Goal: Complete application form

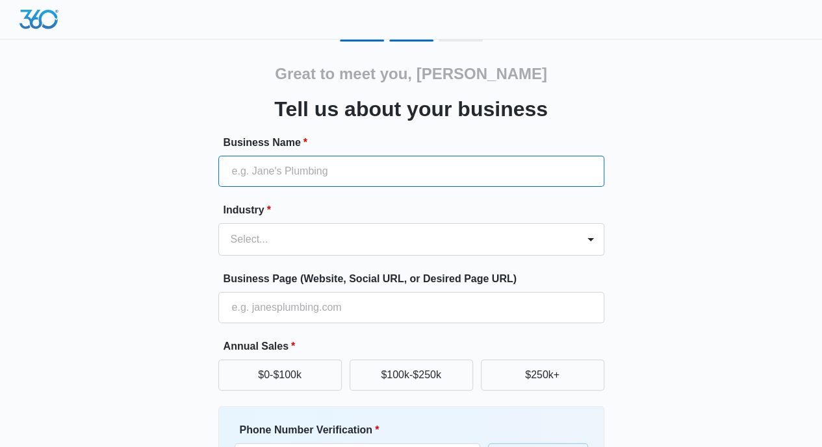
click at [359, 163] on input "Business Name *" at bounding box center [411, 171] width 386 height 31
type input "Walk Spanish Madrid Language School"
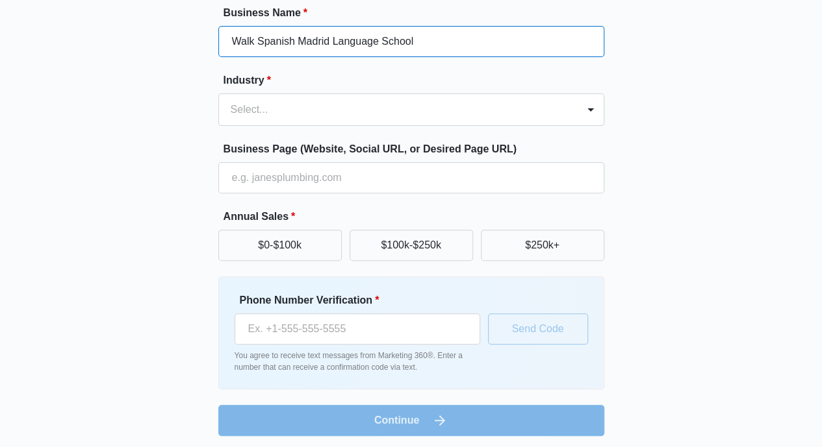
scroll to position [133, 0]
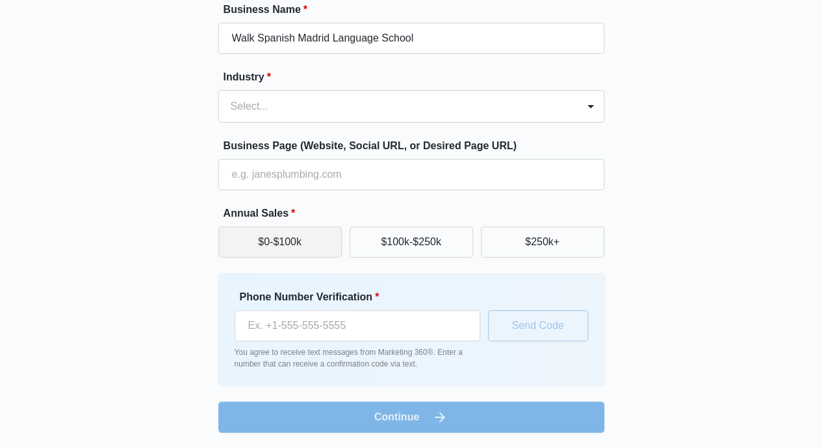
click at [307, 230] on button "$0-$100k" at bounding box center [279, 242] width 123 height 31
click at [431, 110] on div at bounding box center [396, 106] width 330 height 18
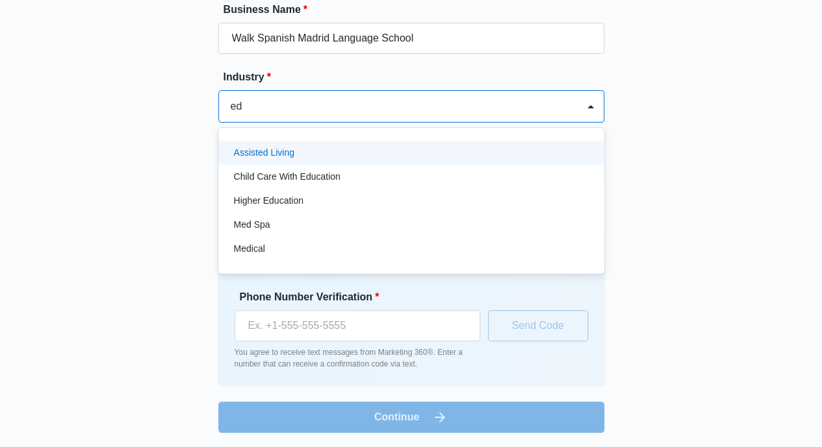
type input "e"
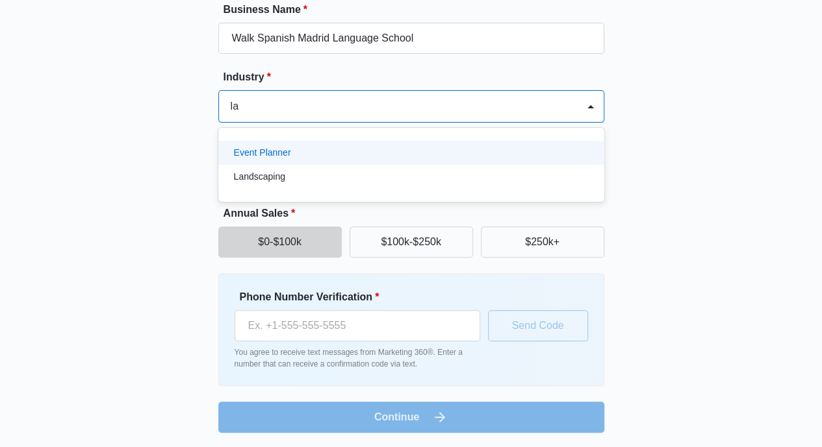
type input "l"
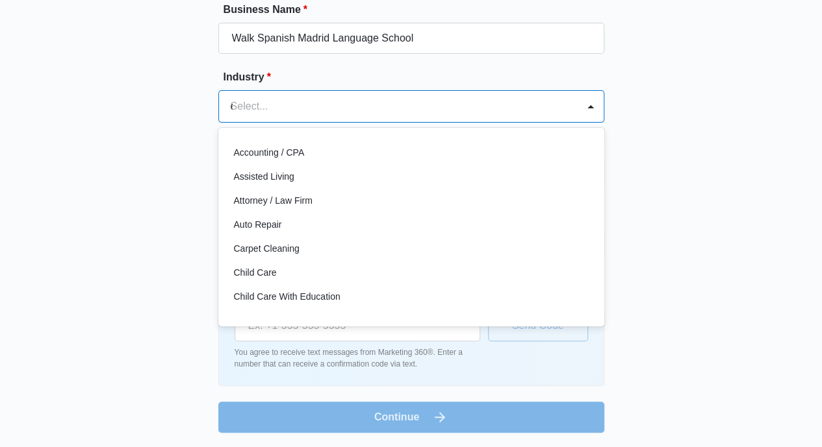
type input "ed"
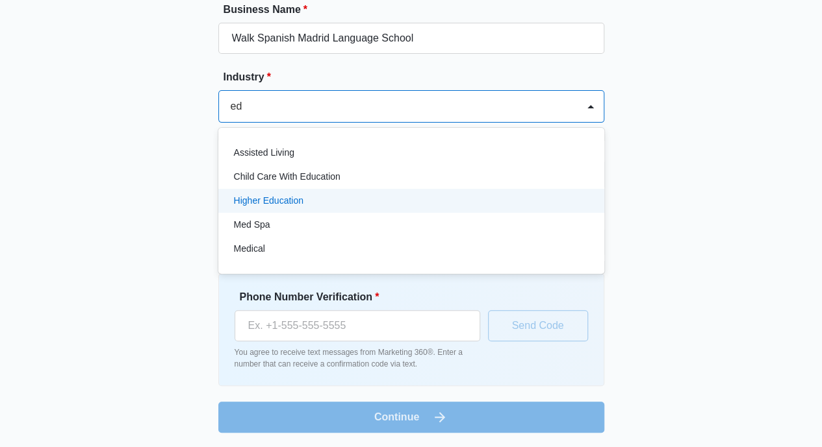
click at [288, 196] on p "Higher Education" at bounding box center [268, 201] width 69 height 14
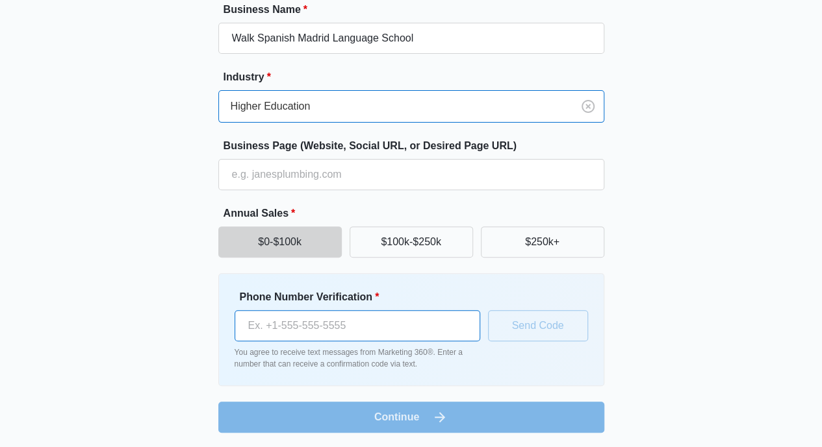
click at [430, 325] on input "Phone Number Verification *" at bounding box center [356, 325] width 245 height 31
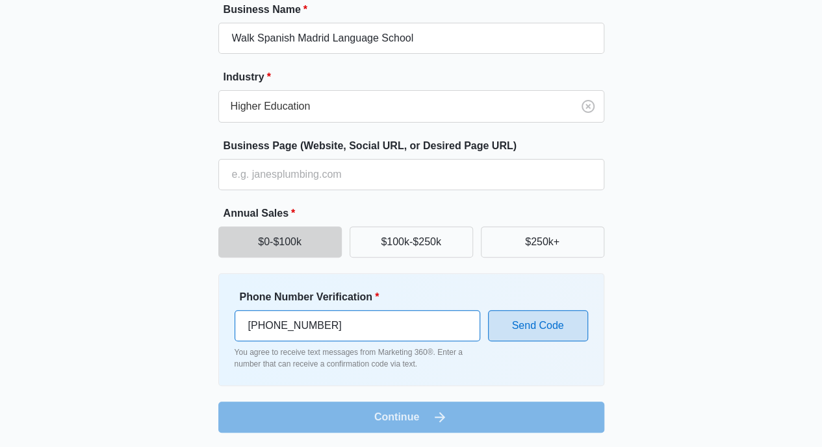
type input "[PHONE_NUMBER]"
click at [530, 331] on button "Send Code" at bounding box center [538, 325] width 100 height 31
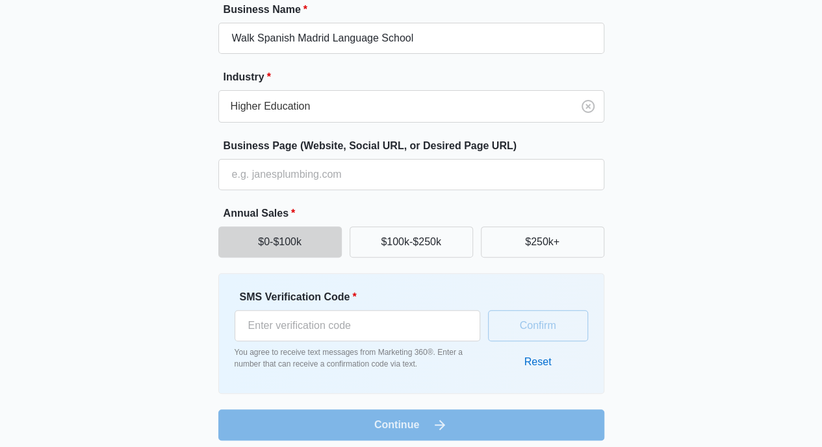
click at [434, 418] on form "Business Name * Walk Spanish Madrid Language School Industry * Higher Education…" at bounding box center [411, 221] width 386 height 439
